Goal: Complete application form

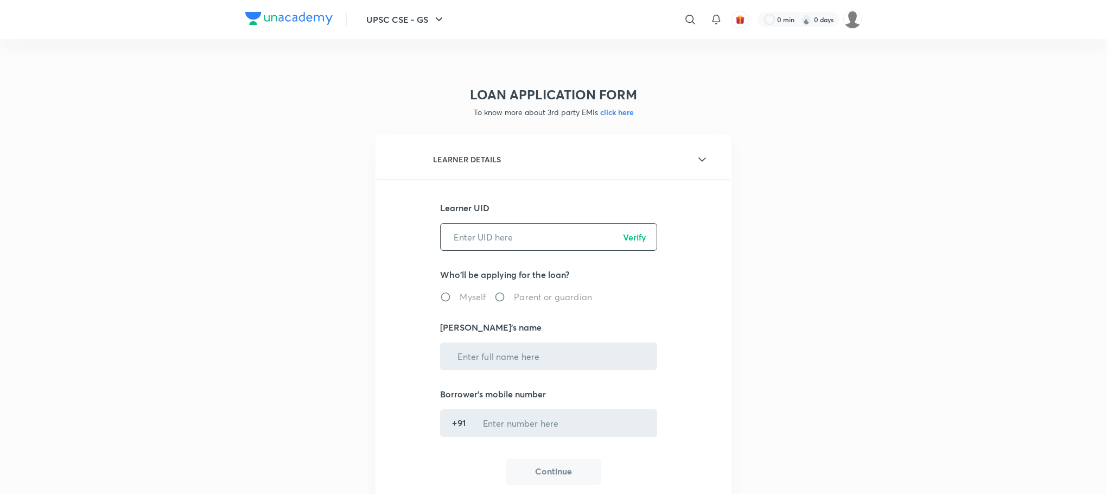
click at [471, 241] on input "text" at bounding box center [549, 237] width 216 height 28
paste input "ISUQ9CEWY1"
type input "ISUQ9CEWY1"
click at [625, 238] on p "Verify" at bounding box center [634, 237] width 23 height 13
radio input "true"
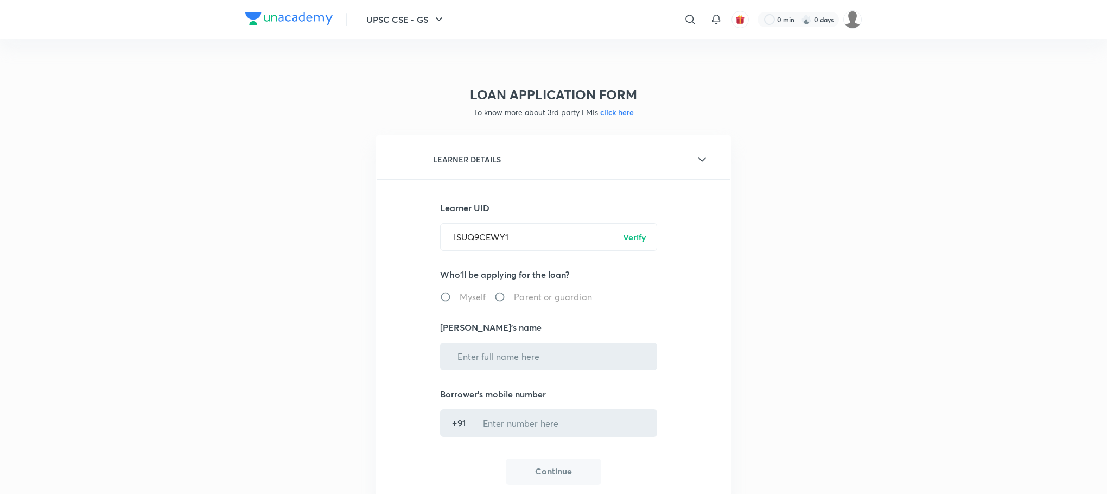
type input "[PERSON_NAME]"
type input "******7693"
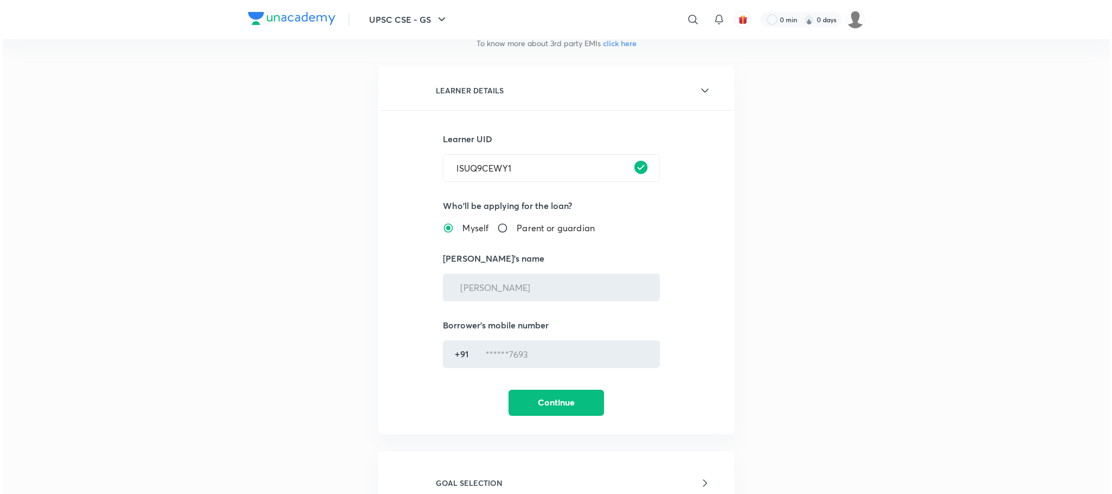
scroll to position [163, 0]
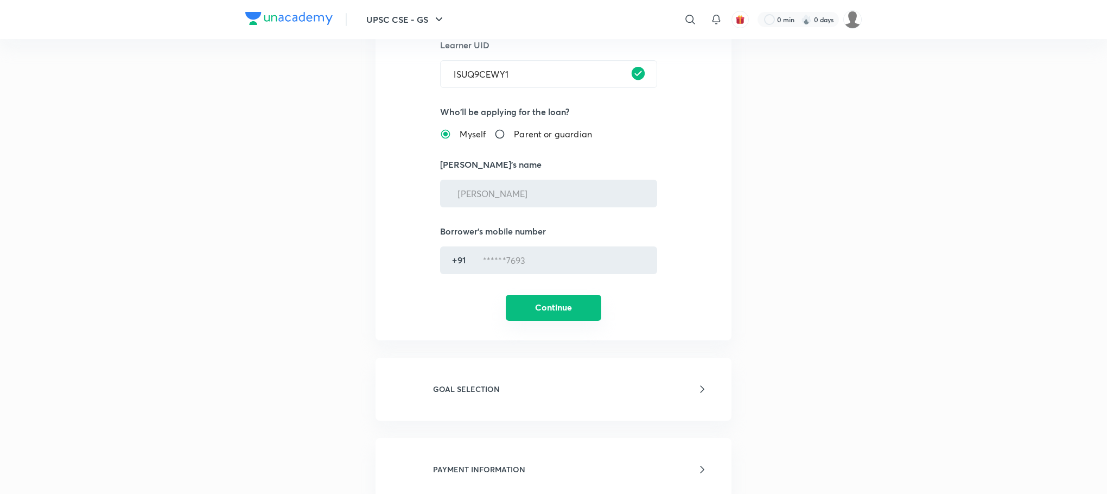
click at [539, 311] on button "Continue" at bounding box center [553, 308] width 95 height 26
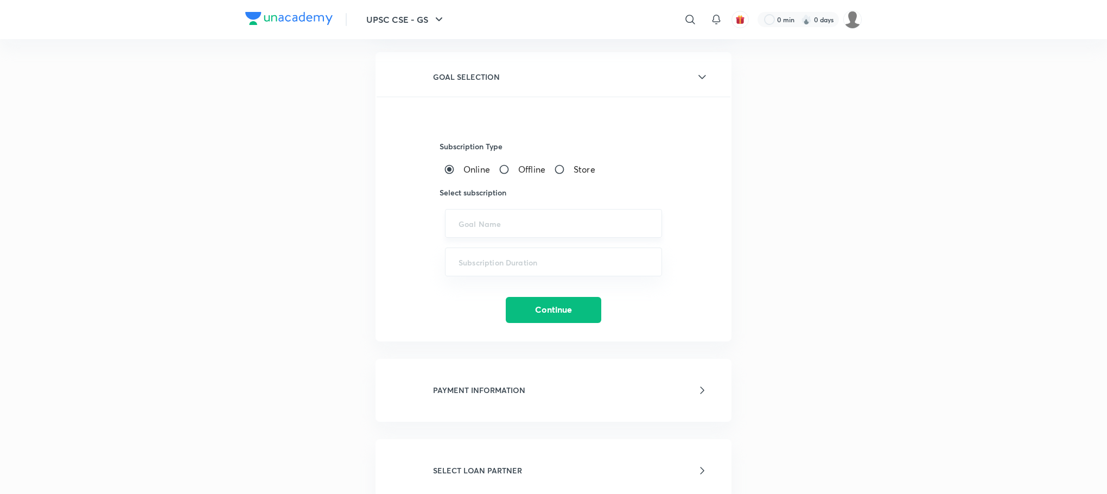
click at [514, 230] on div "​" at bounding box center [553, 223] width 217 height 29
drag, startPoint x: 993, startPoint y: 301, endPoint x: 970, endPoint y: 297, distance: 23.7
click at [920, 301] on div "UPSC CSE - GS ​ 0 min 0 days LOAN APPLICATION FORM To know more about 3rd party…" at bounding box center [553, 489] width 1107 height 1305
click at [487, 231] on div "​" at bounding box center [553, 223] width 217 height 29
paste input "UPSC CSE - GS"
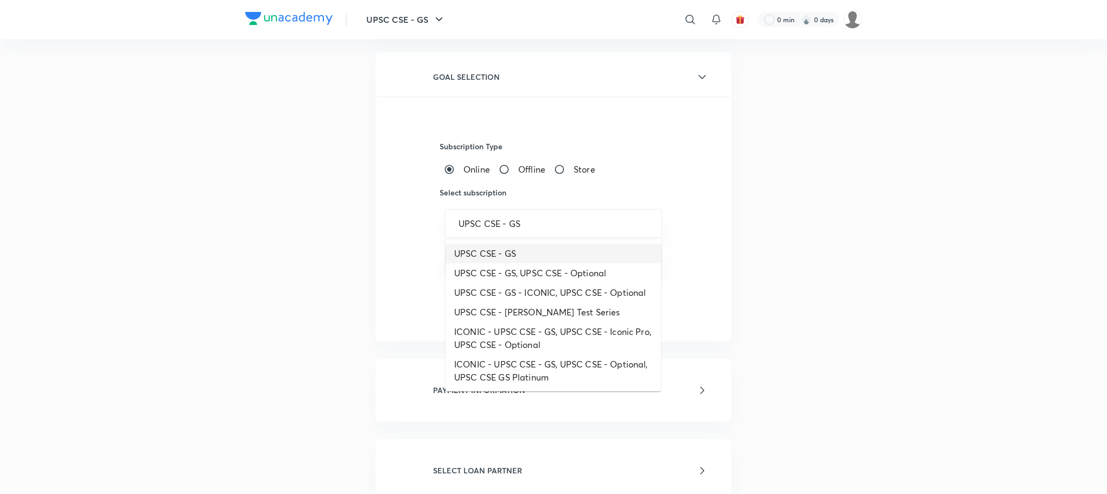
click at [498, 247] on li "UPSC CSE - GS" at bounding box center [552, 254] width 215 height 20
type input "UPSC CSE - GS"
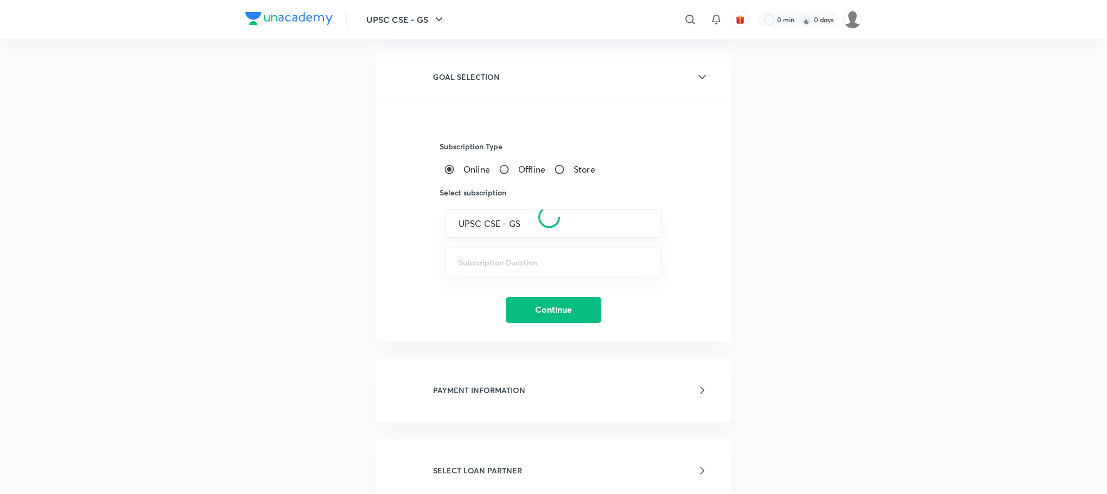
click at [521, 264] on div at bounding box center [548, 217] width 347 height 639
click at [520, 264] on div at bounding box center [548, 217] width 347 height 639
click at [503, 264] on input "text" at bounding box center [553, 262] width 190 height 10
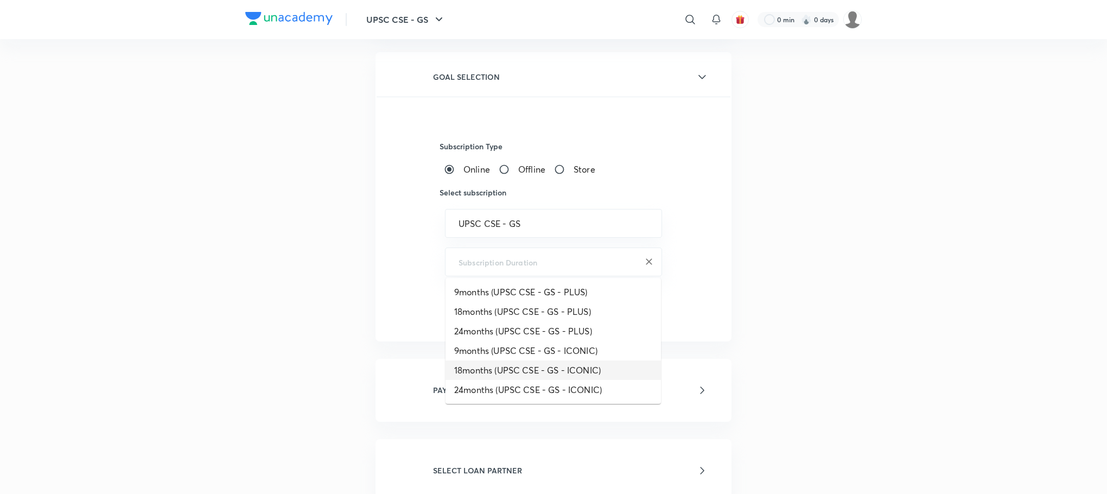
click at [469, 370] on li "18months (UPSC CSE - GS - ICONIC)" at bounding box center [552, 370] width 215 height 20
type input "18months (UPSC CSE - GS - ICONIC)"
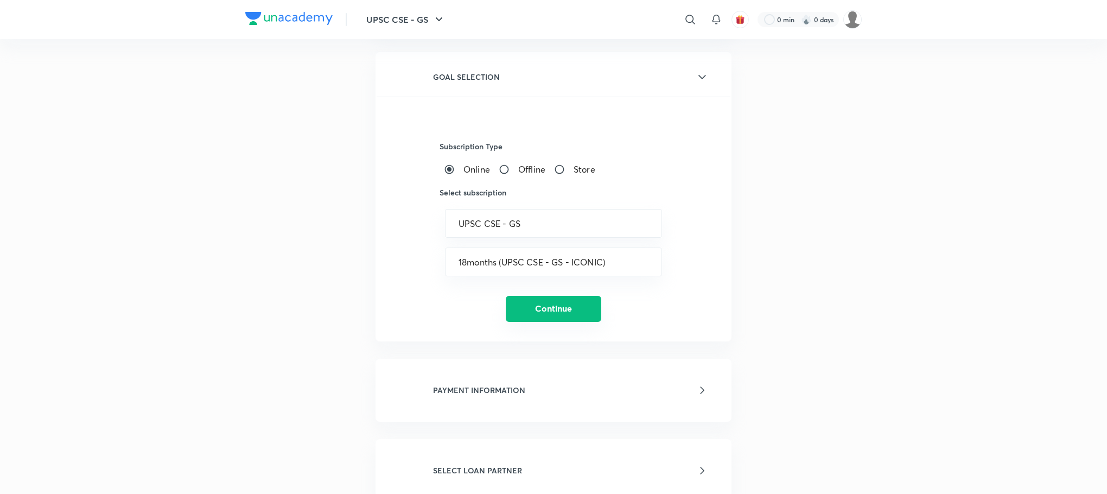
click at [528, 308] on button "Continue" at bounding box center [553, 309] width 95 height 26
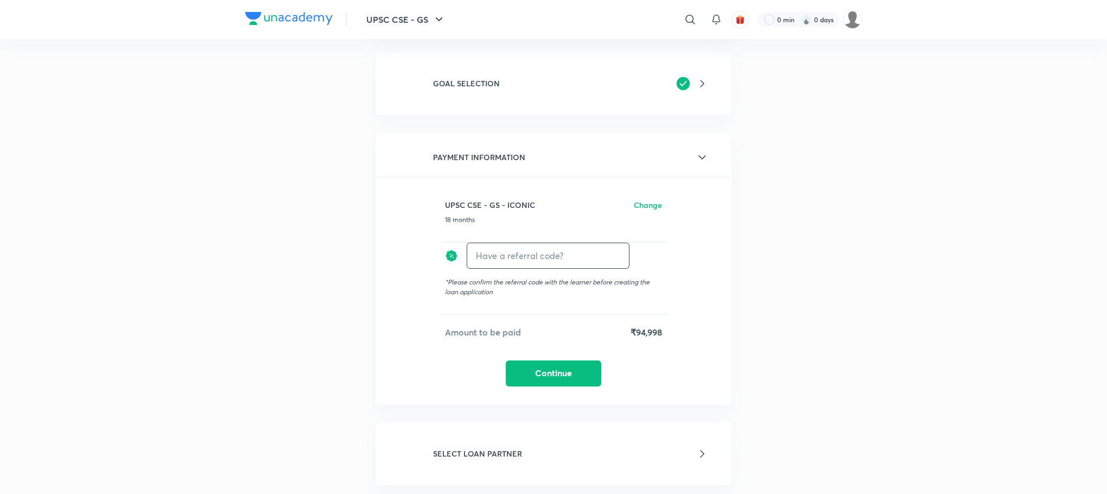
click at [508, 257] on input "text" at bounding box center [548, 255] width 162 height 25
type input "unacademy"
click at [619, 252] on h6 "Apply" at bounding box center [609, 255] width 22 height 11
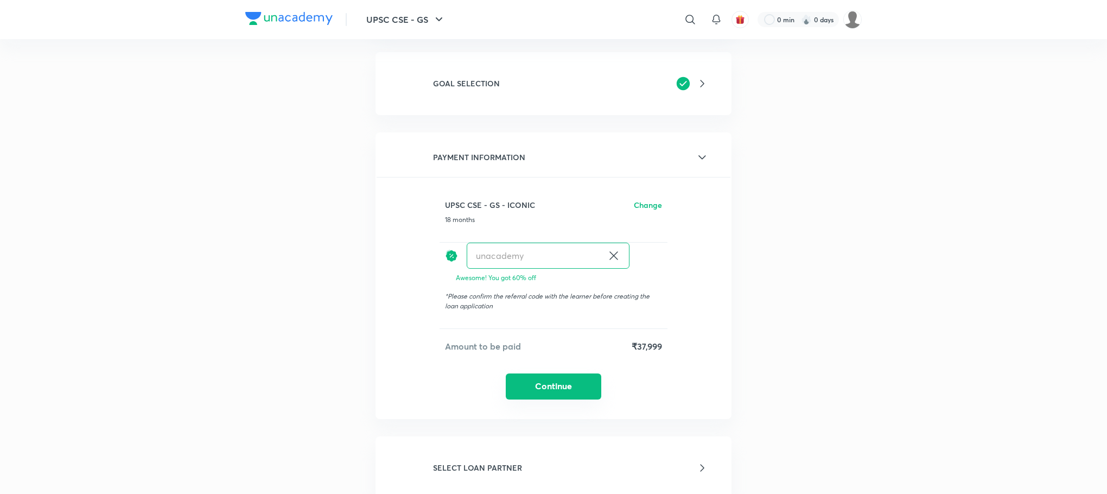
click at [549, 385] on button "Continue" at bounding box center [553, 386] width 95 height 26
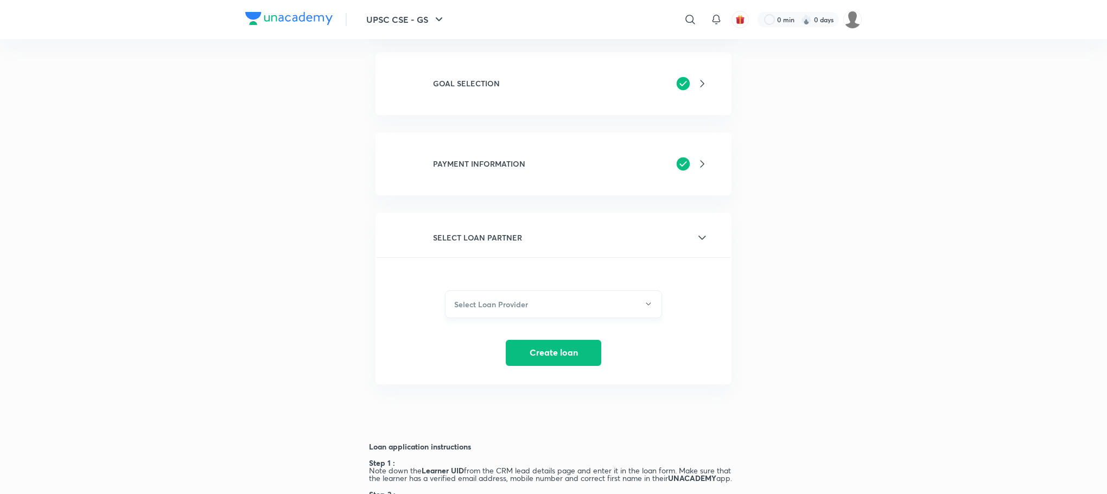
click at [495, 299] on h6 "Select Loan Provider" at bounding box center [491, 303] width 74 height 11
